Goal: Information Seeking & Learning: Check status

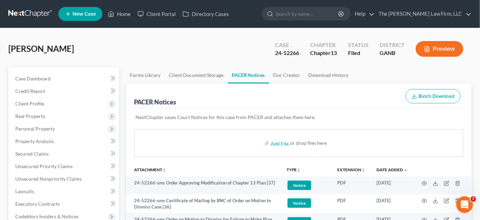
click at [303, 16] on input "search" at bounding box center [308, 13] width 64 height 13
type input "driver"
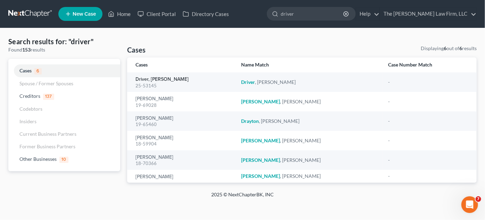
click at [155, 80] on link "Driver, [PERSON_NAME]" at bounding box center [161, 79] width 53 height 5
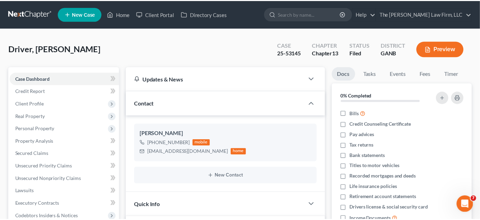
scroll to position [158, 0]
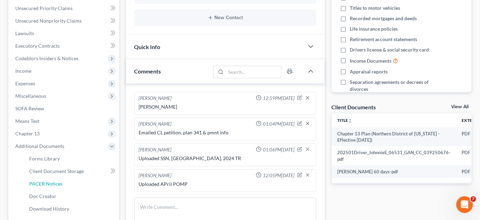
click at [68, 183] on link "PACER Notices" at bounding box center [72, 183] width 96 height 13
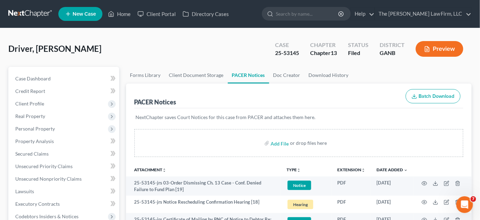
drag, startPoint x: 199, startPoint y: 98, endPoint x: 279, endPoint y: 132, distance: 86.5
click at [199, 98] on div "PACER Notices Batch Download" at bounding box center [298, 95] width 329 height 25
click at [426, 184] on icon "button" at bounding box center [424, 183] width 5 height 4
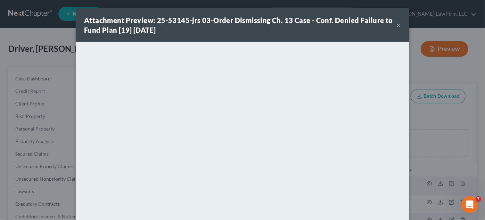
click at [396, 25] on button "×" at bounding box center [398, 25] width 5 height 8
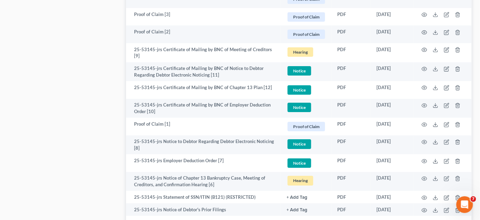
scroll to position [737, 0]
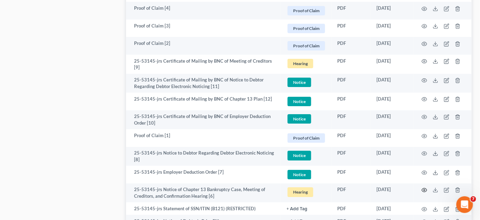
click at [423, 187] on icon "button" at bounding box center [425, 190] width 6 height 6
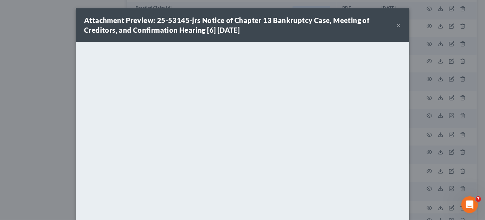
click at [406, 153] on iframe "<object ng-attr-data='[URL][DOMAIN_NAME]' type='application/pdf' width='100%' h…" at bounding box center [242, 155] width 333 height 226
click at [432, 152] on div "Attachment Preview: 25-53145-jrs Notice of Chapter 13 Bankruptcy Case, Meeting …" at bounding box center [242, 110] width 485 height 220
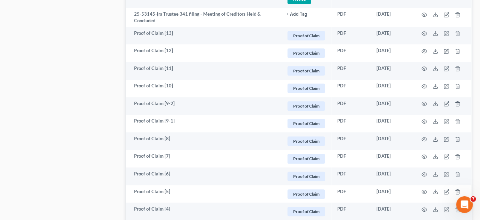
scroll to position [526, 0]
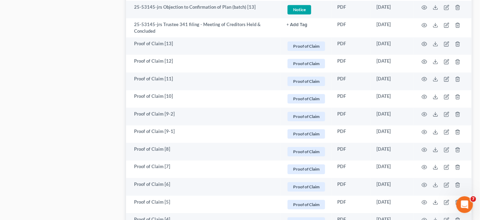
drag, startPoint x: 41, startPoint y: 101, endPoint x: 231, endPoint y: 56, distance: 195.9
click at [41, 101] on div "Case Dashboard Payments Invoices Payments Payments Credit Report Client Profile" at bounding box center [64, 38] width 118 height 995
click at [424, 7] on icon "button" at bounding box center [425, 8] width 6 height 6
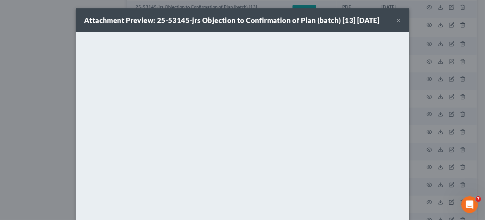
click at [44, 105] on div "Attachment Preview: 25-53145-jrs Objection to Confirmation of Plan (batch) [13]…" at bounding box center [242, 110] width 485 height 220
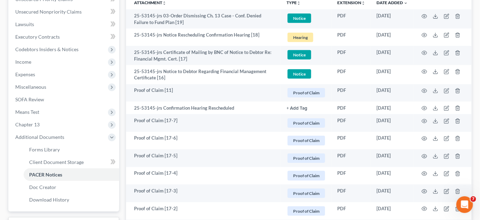
scroll to position [158, 0]
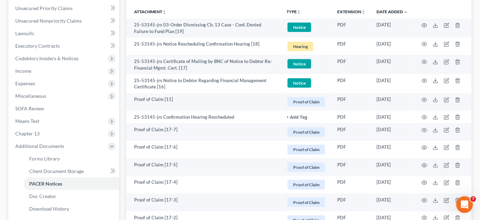
click at [425, 43] on circle "button" at bounding box center [424, 43] width 1 height 1
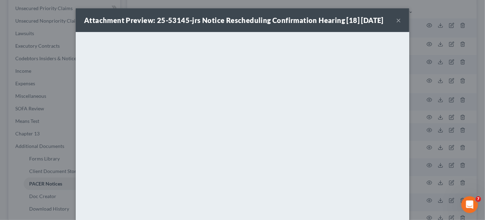
click at [396, 24] on button "×" at bounding box center [398, 20] width 5 height 8
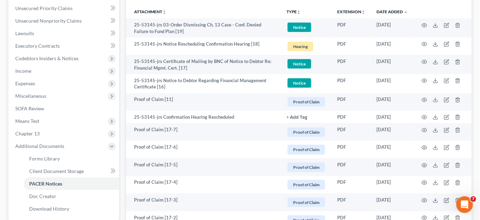
drag, startPoint x: 120, startPoint y: 111, endPoint x: 155, endPoint y: 117, distance: 34.8
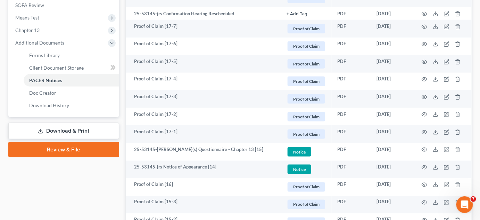
scroll to position [263, 0]
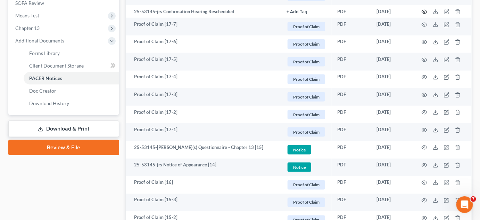
click at [425, 10] on icon "button" at bounding box center [425, 12] width 6 height 6
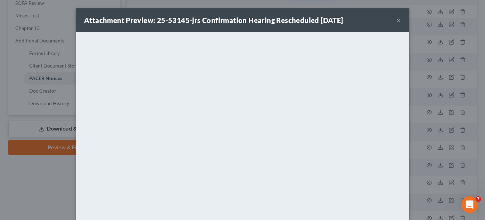
click at [49, 181] on div "Attachment Preview: 25-53145-jrs Confirmation Hearing Rescheduled [DATE] × <obj…" at bounding box center [242, 110] width 485 height 220
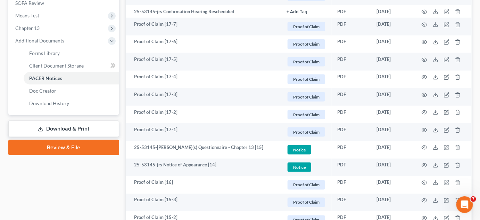
drag, startPoint x: 98, startPoint y: 182, endPoint x: 158, endPoint y: 182, distance: 60.1
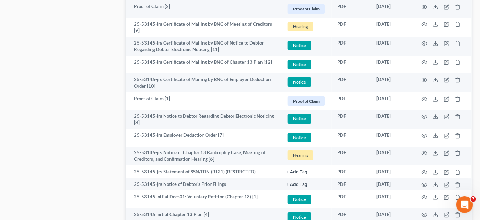
scroll to position [789, 0]
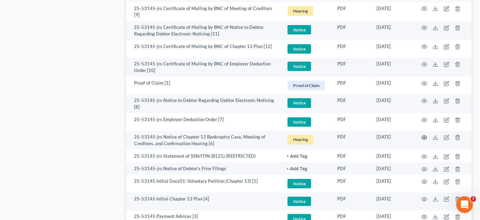
click at [424, 137] on circle "button" at bounding box center [424, 137] width 1 height 1
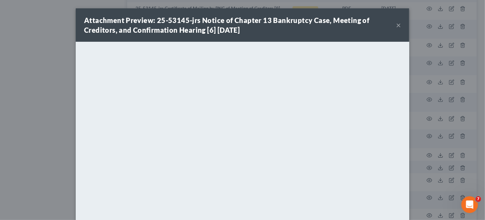
click at [7, 148] on div "Attachment Preview: 25-53145-jrs Notice of Chapter 13 Bankruptcy Case, Meeting …" at bounding box center [242, 110] width 485 height 220
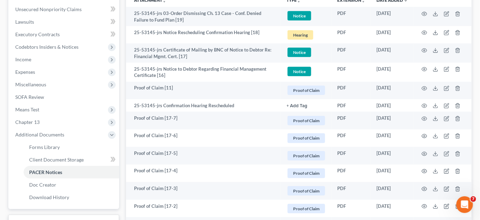
scroll to position [158, 0]
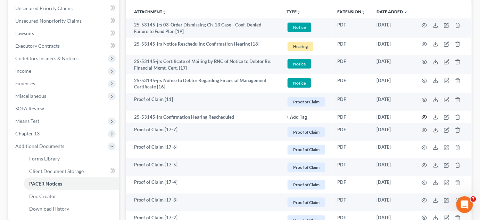
click at [423, 117] on icon "button" at bounding box center [425, 117] width 6 height 6
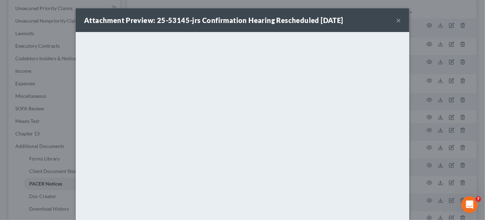
click at [423, 117] on div "Attachment Preview: 25-53145-jrs Confirmation Hearing Rescheduled [DATE] × <obj…" at bounding box center [242, 110] width 485 height 220
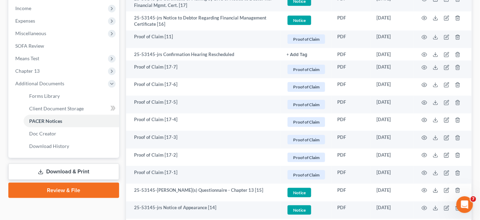
scroll to position [263, 0]
